Goal: Information Seeking & Learning: Learn about a topic

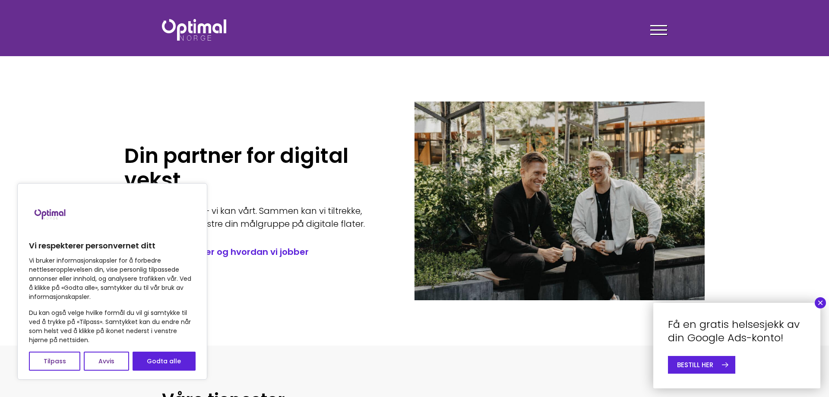
click at [820, 301] on button "×" at bounding box center [820, 302] width 11 height 11
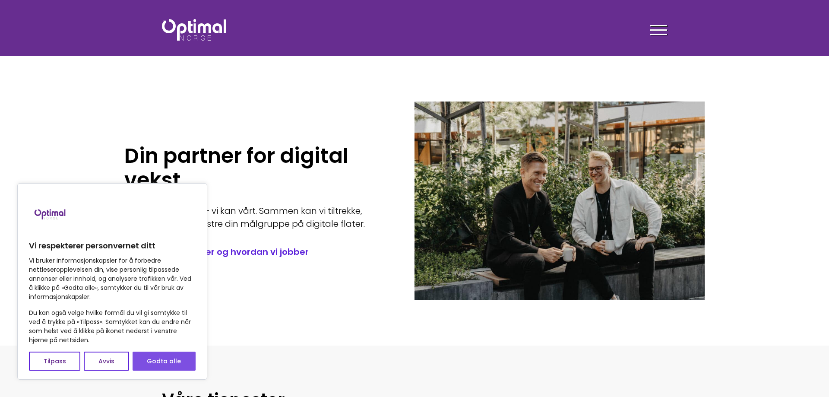
click at [153, 362] on button "Godta alle" at bounding box center [164, 360] width 63 height 19
checkbox input "true"
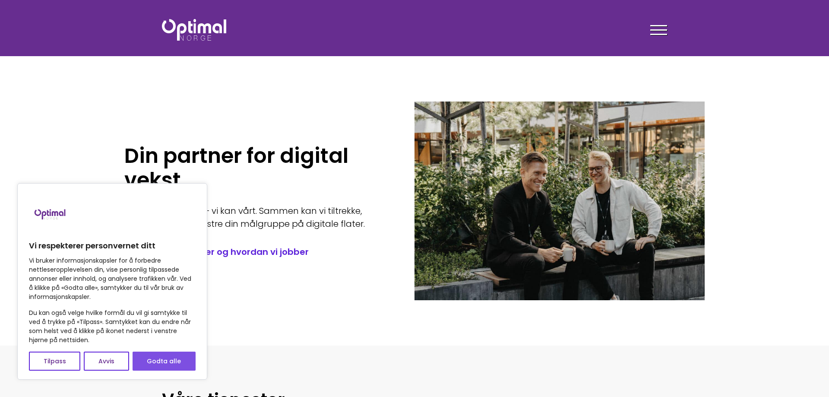
checkbox input "true"
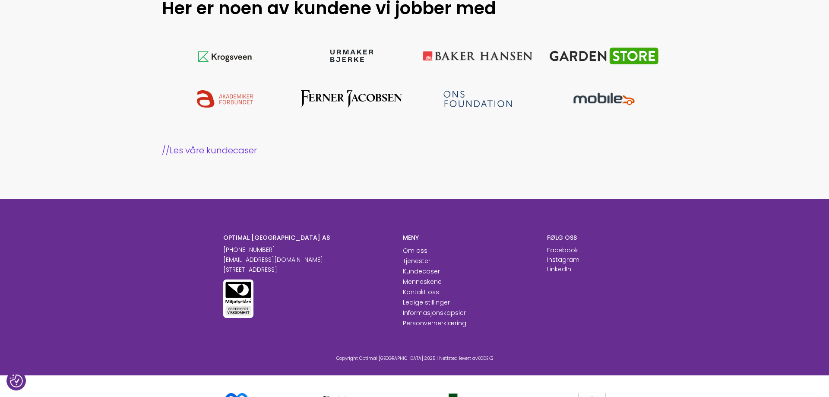
scroll to position [868, 0]
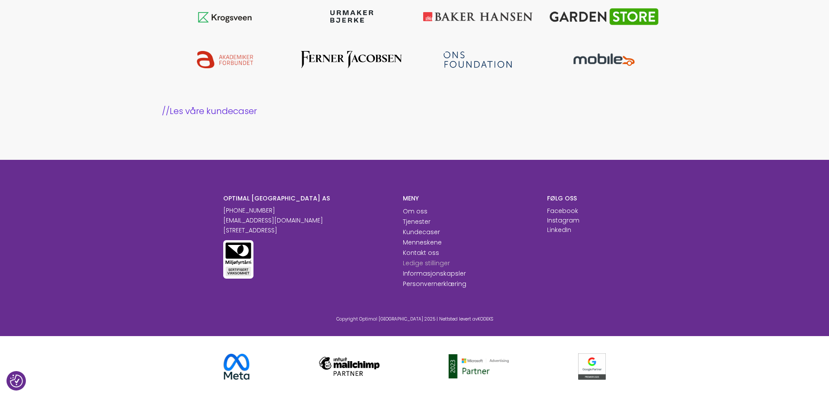
click at [433, 260] on link "Ledige stillinger" at bounding box center [426, 263] width 47 height 9
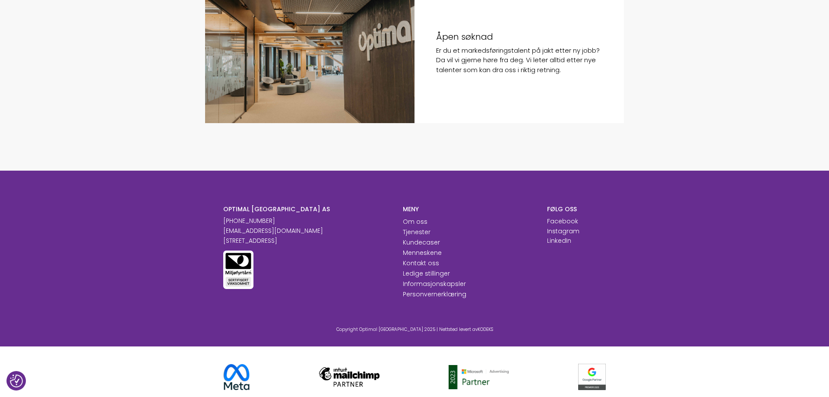
scroll to position [705, 0]
